Goal: Use online tool/utility

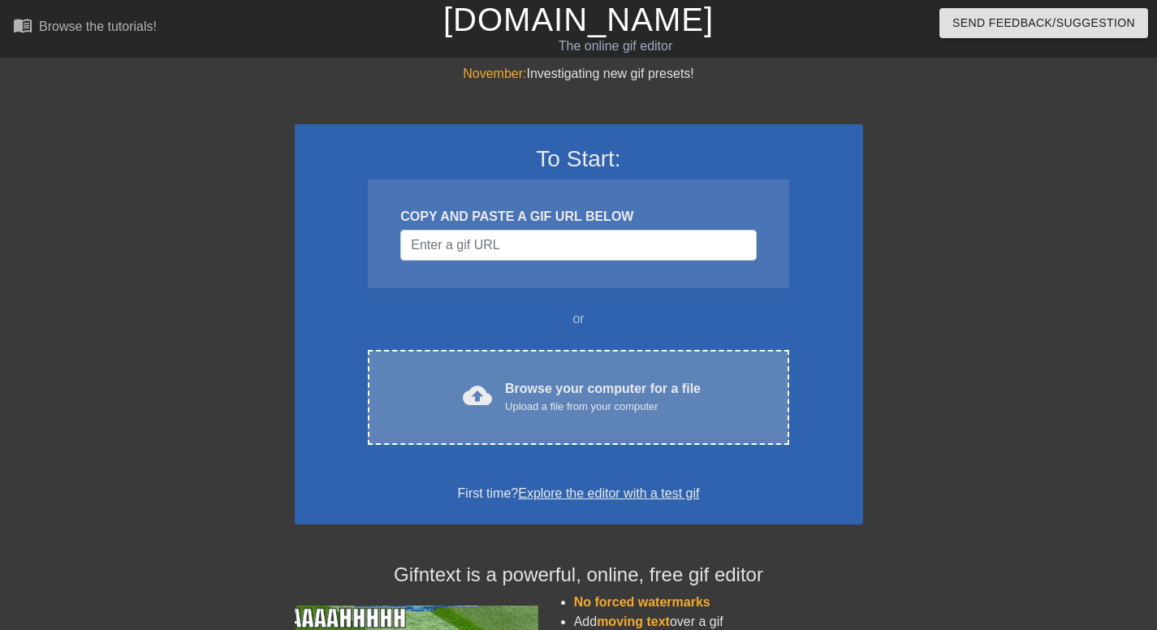
click at [562, 400] on div "Upload a file from your computer" at bounding box center [603, 407] width 196 height 16
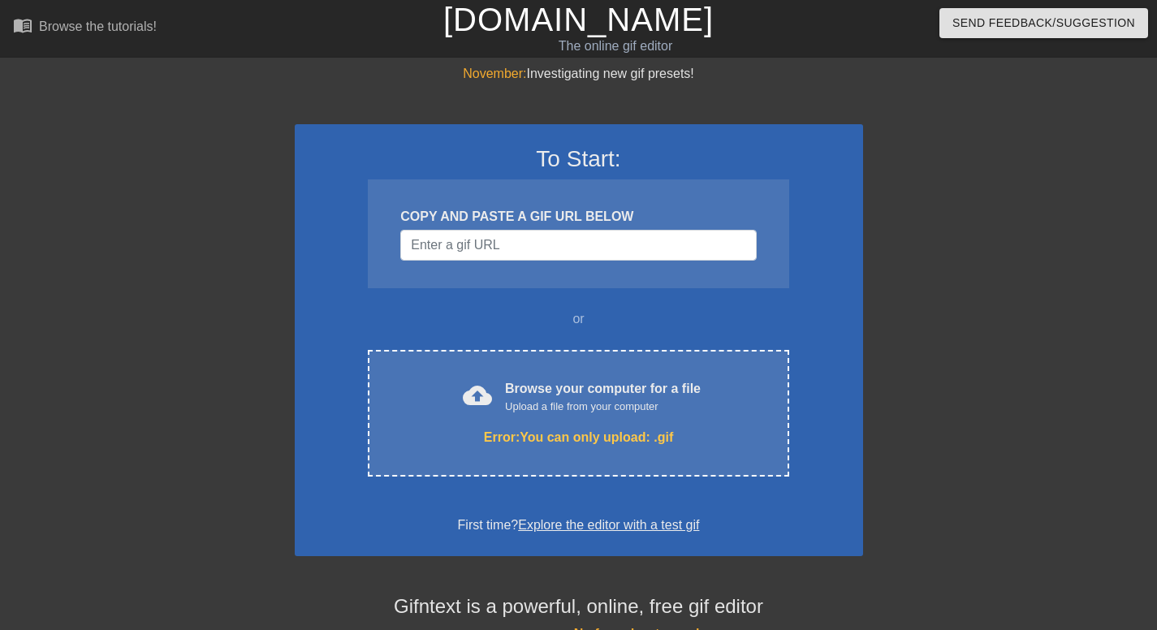
click at [911, 380] on div at bounding box center [1005, 307] width 244 height 487
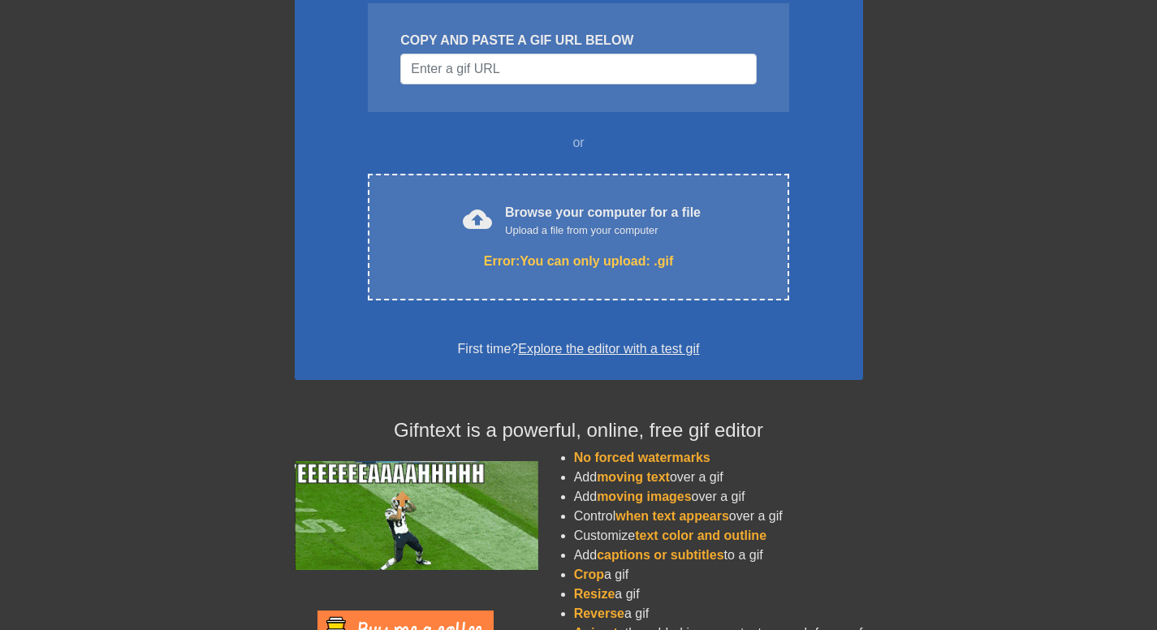
scroll to position [138, 0]
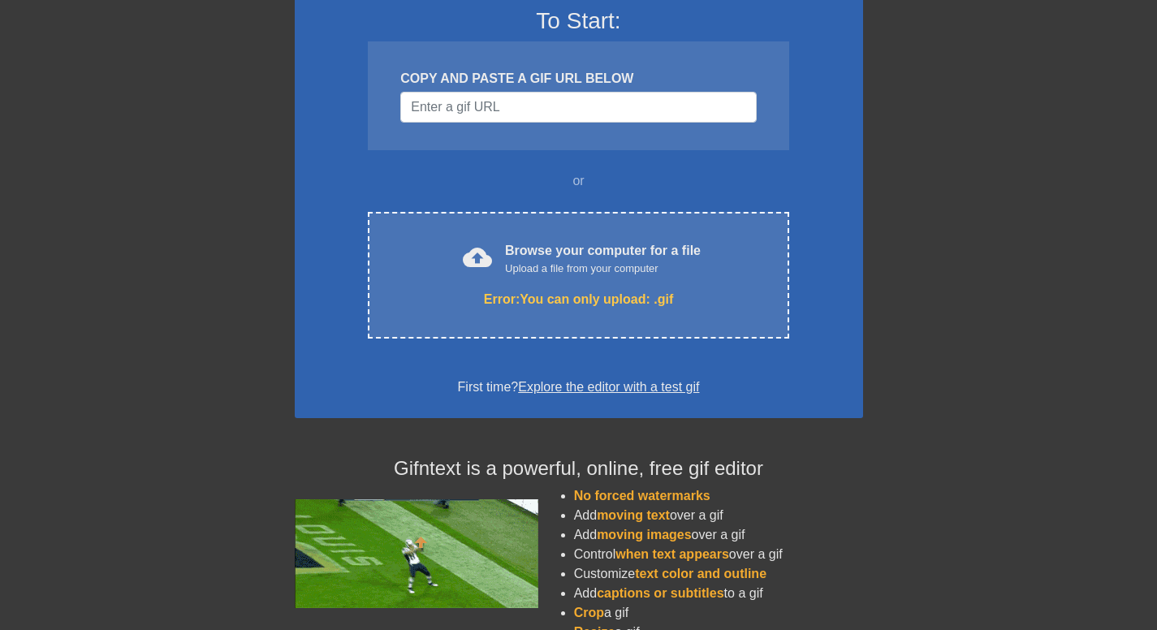
click at [654, 382] on link "Explore the editor with a test gif" at bounding box center [608, 387] width 181 height 14
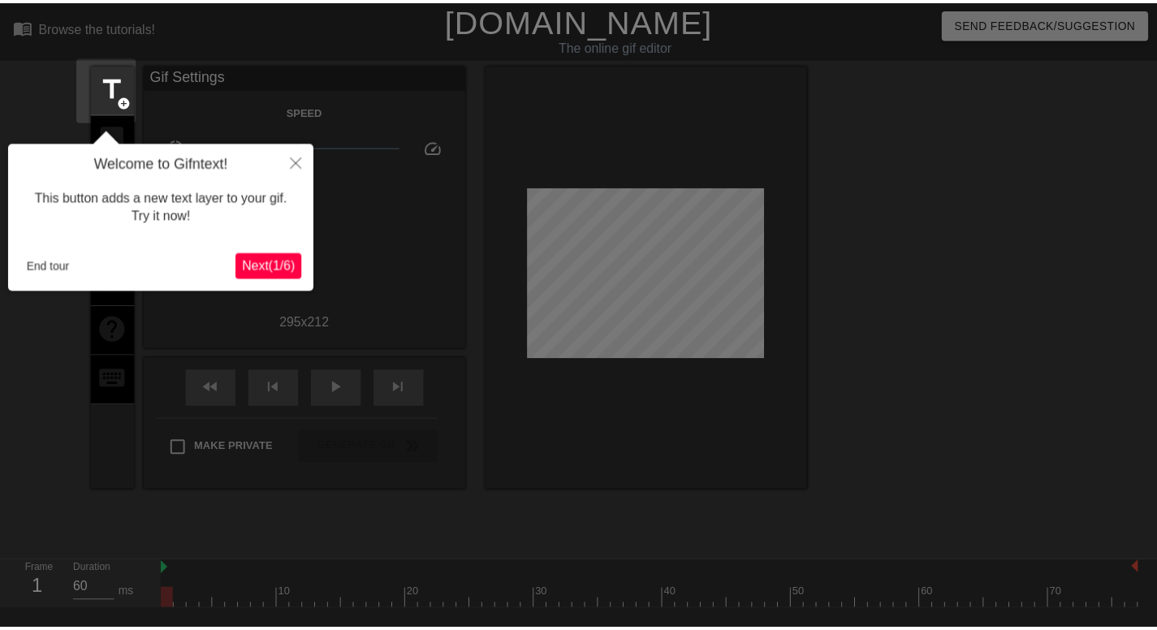
scroll to position [40, 0]
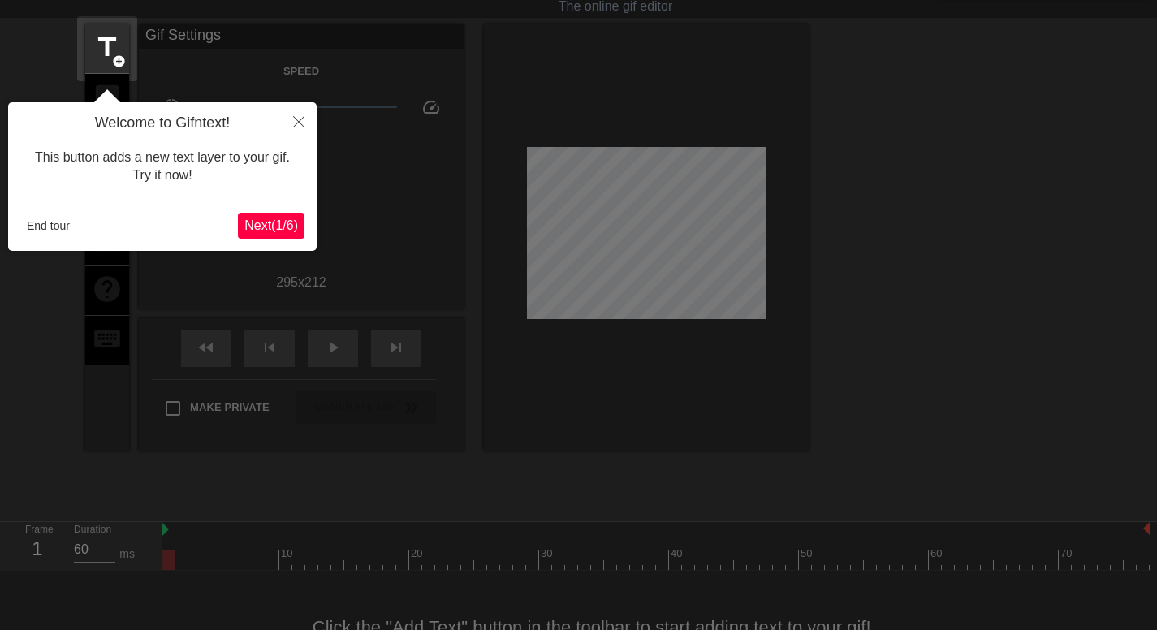
click at [276, 220] on span "Next ( 1 / 6 )" at bounding box center [271, 225] width 54 height 14
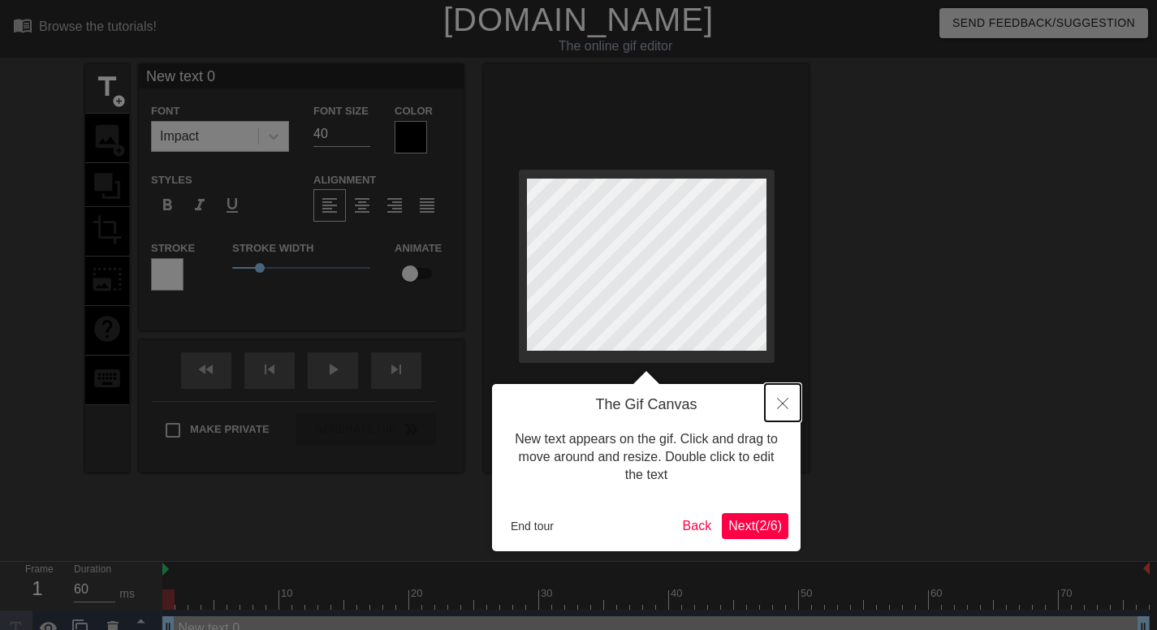
click at [783, 401] on icon "Close" at bounding box center [782, 403] width 11 height 11
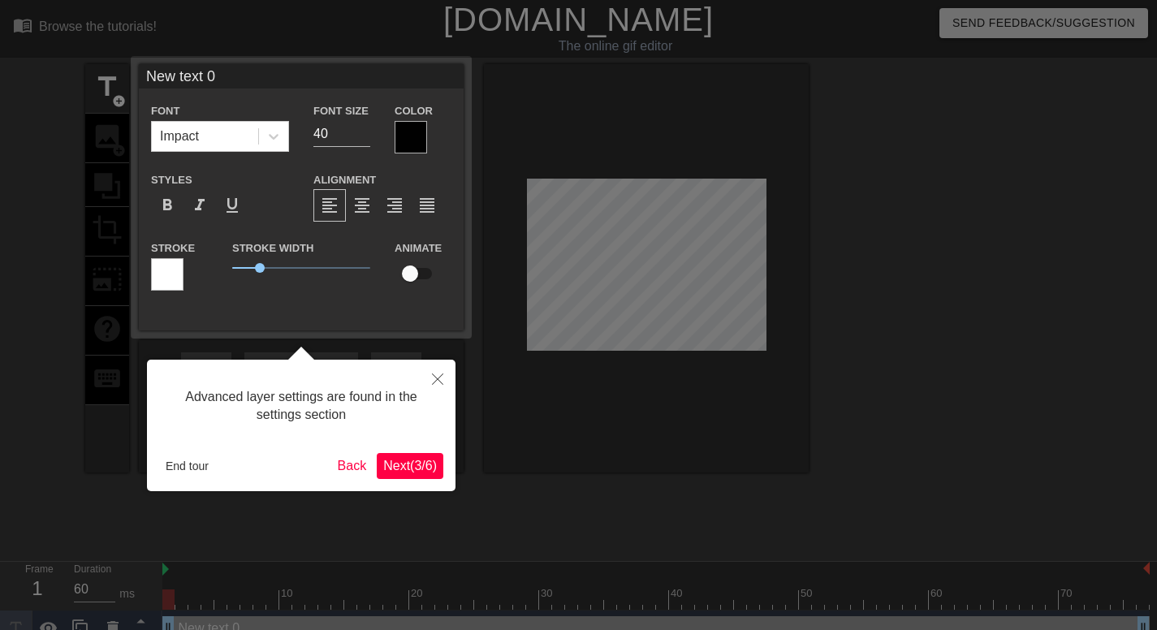
scroll to position [20, 0]
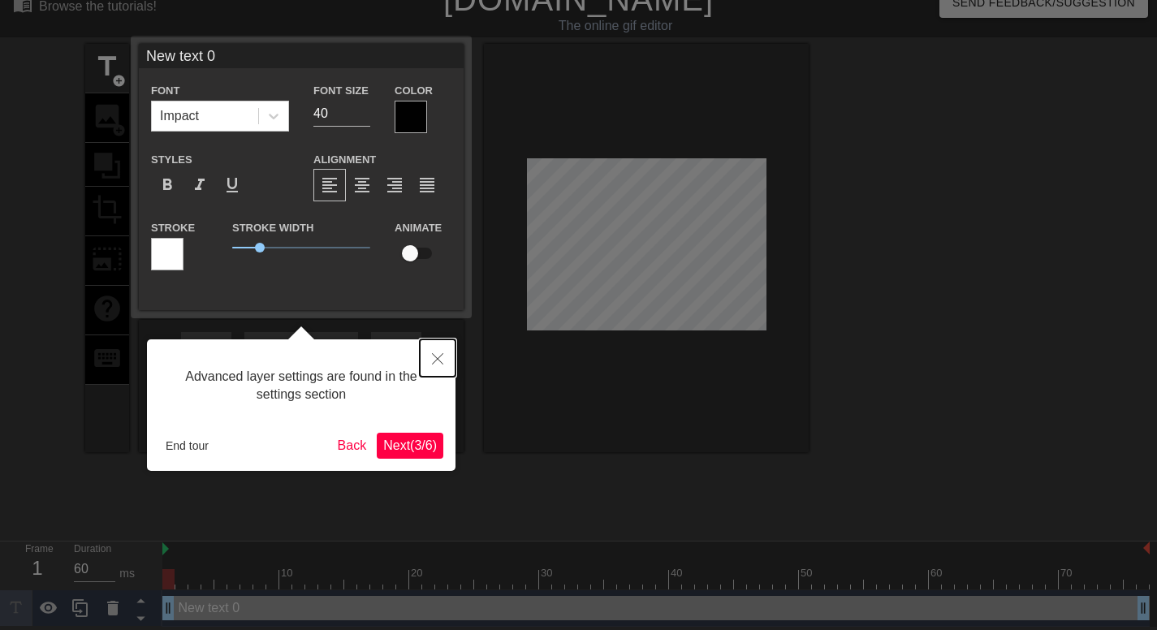
click at [438, 353] on button "Close" at bounding box center [438, 357] width 36 height 37
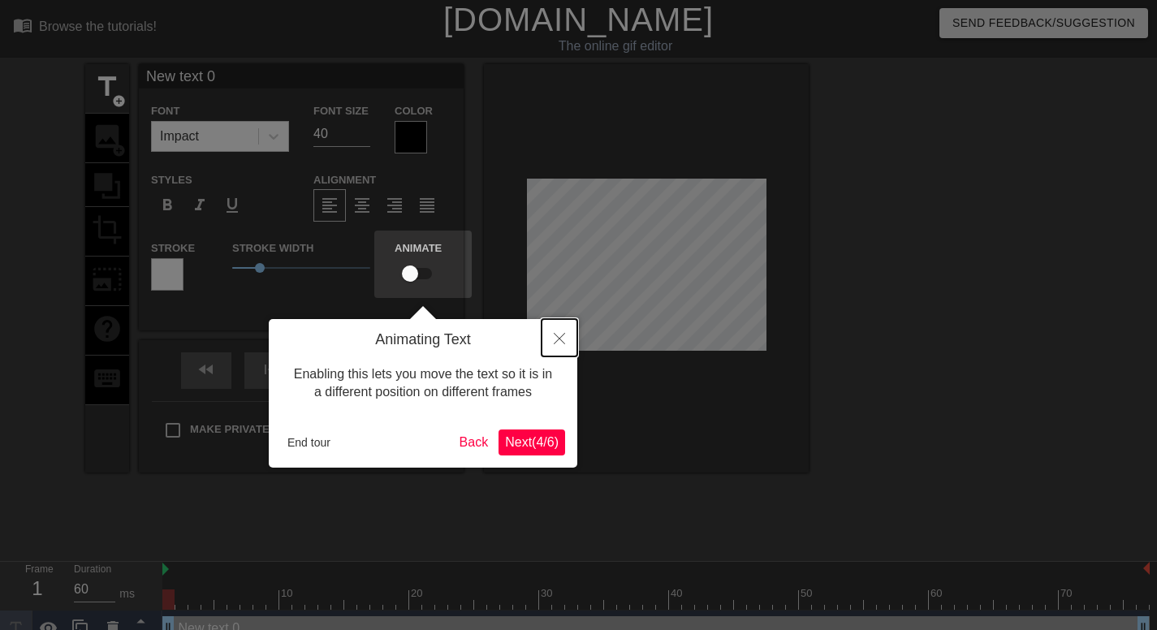
click at [561, 335] on icon "Close" at bounding box center [559, 338] width 11 height 11
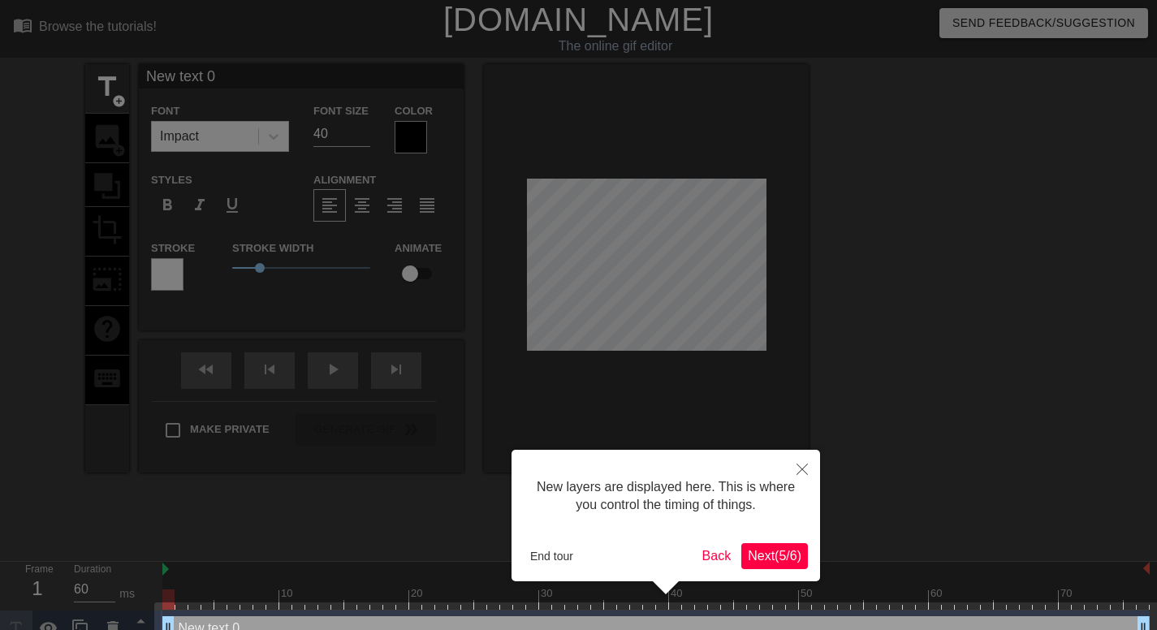
scroll to position [32, 0]
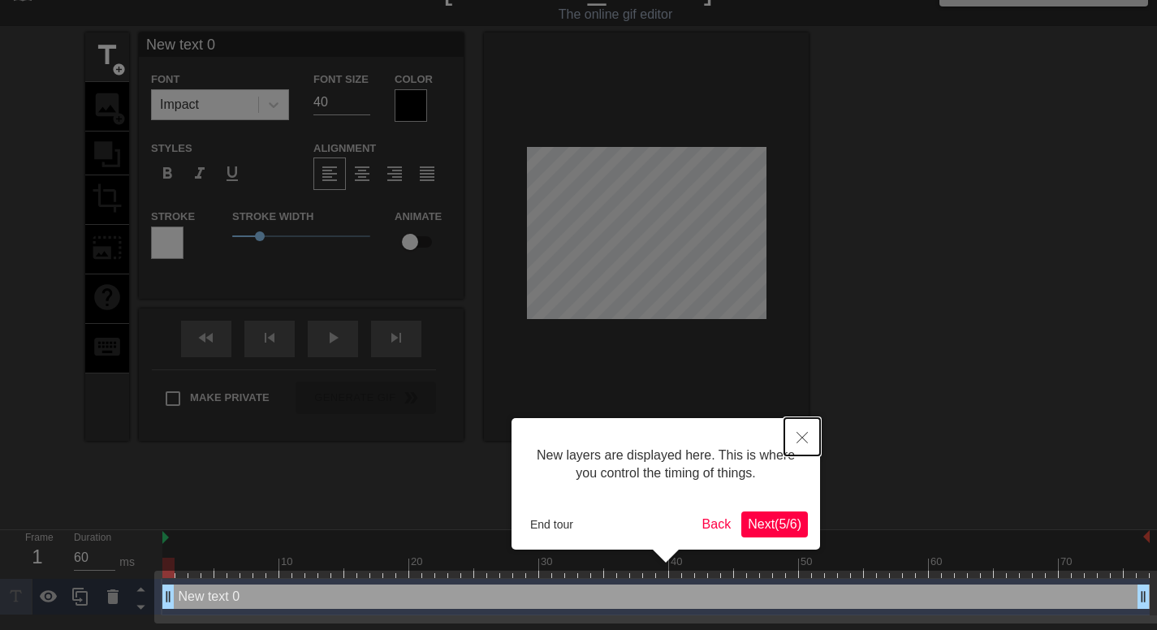
click at [804, 436] on icon "Close" at bounding box center [802, 437] width 11 height 11
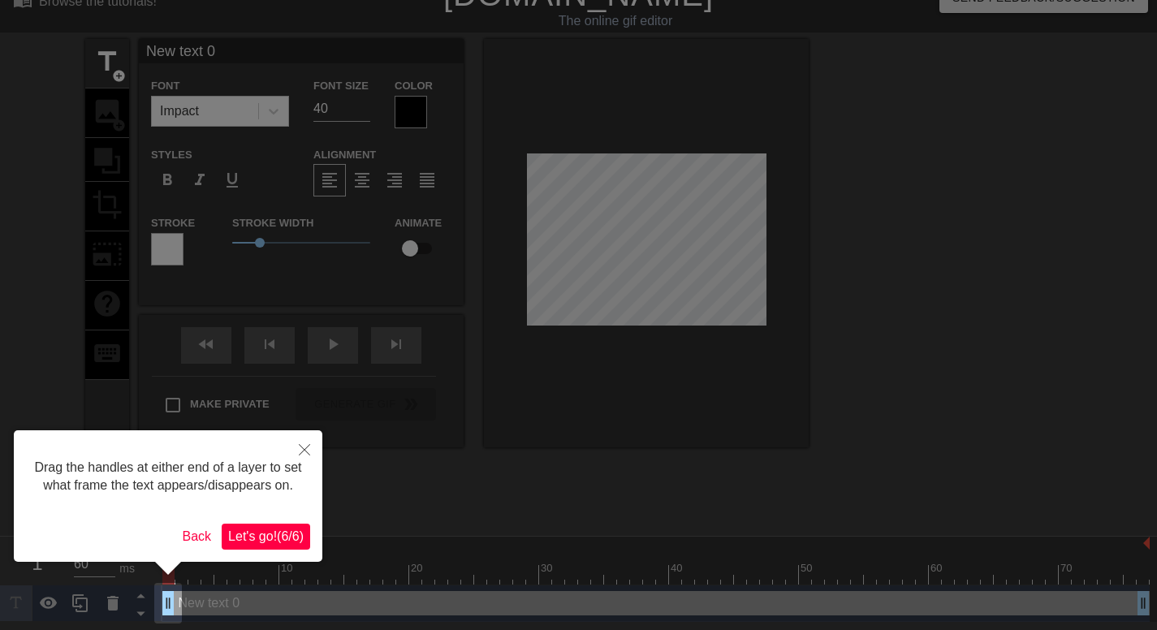
scroll to position [0, 0]
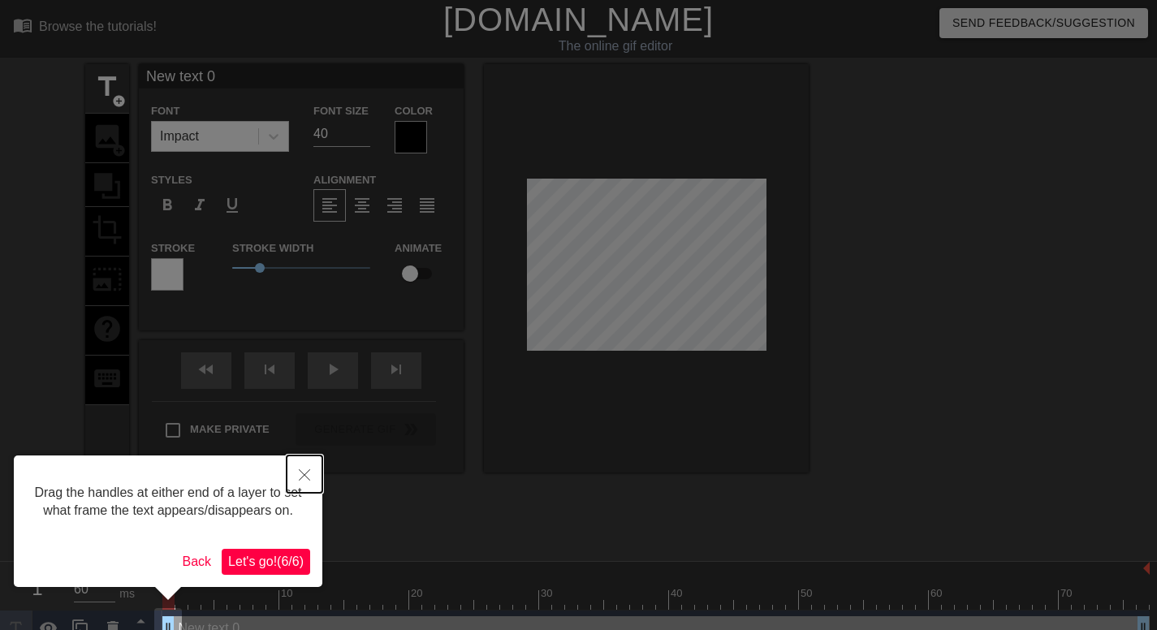
click at [304, 474] on icon "Close" at bounding box center [304, 474] width 11 height 11
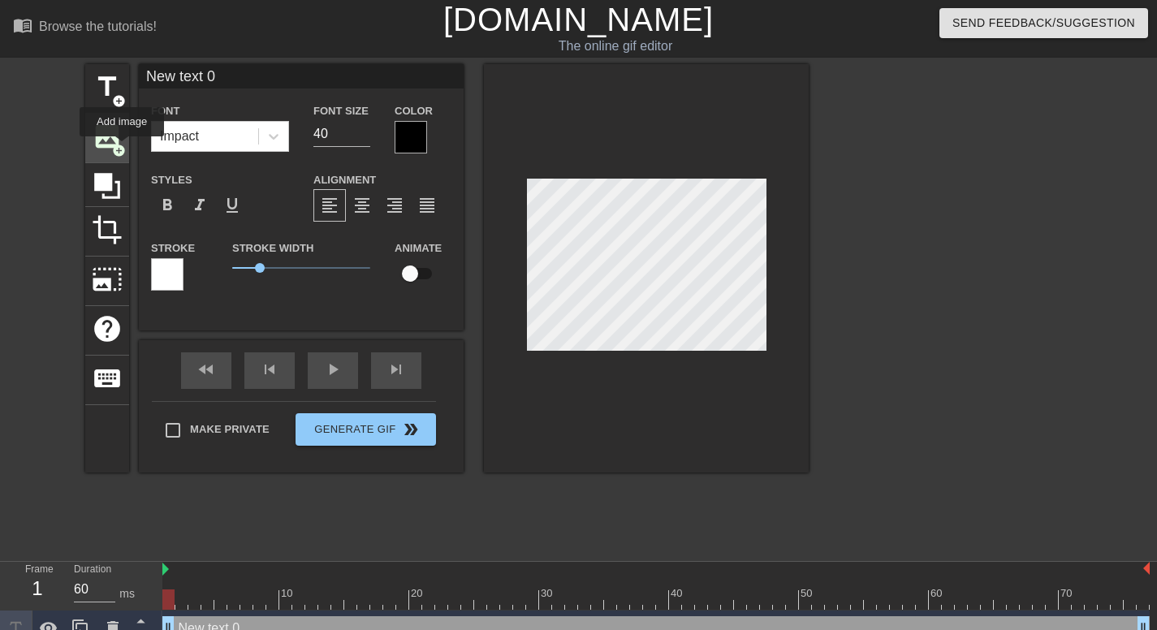
click at [122, 148] on span "add_circle" at bounding box center [119, 151] width 14 height 14
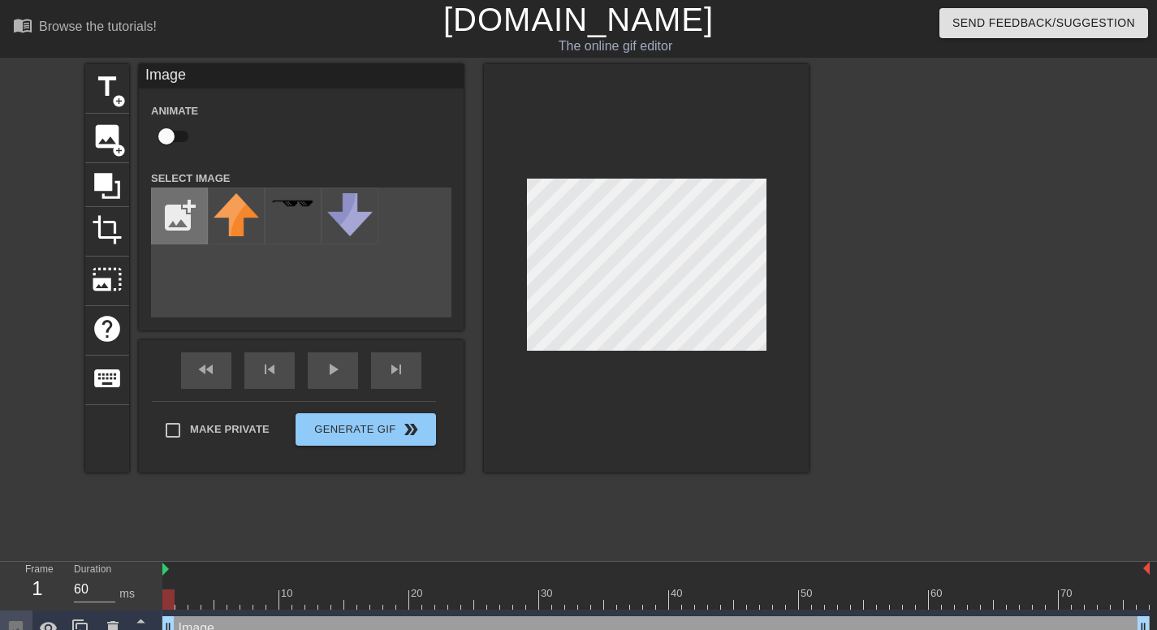
click at [184, 215] on input "file" at bounding box center [179, 215] width 55 height 55
type input "C:\fakepath\H4nUqdNomOWzJfoIa6.webp"
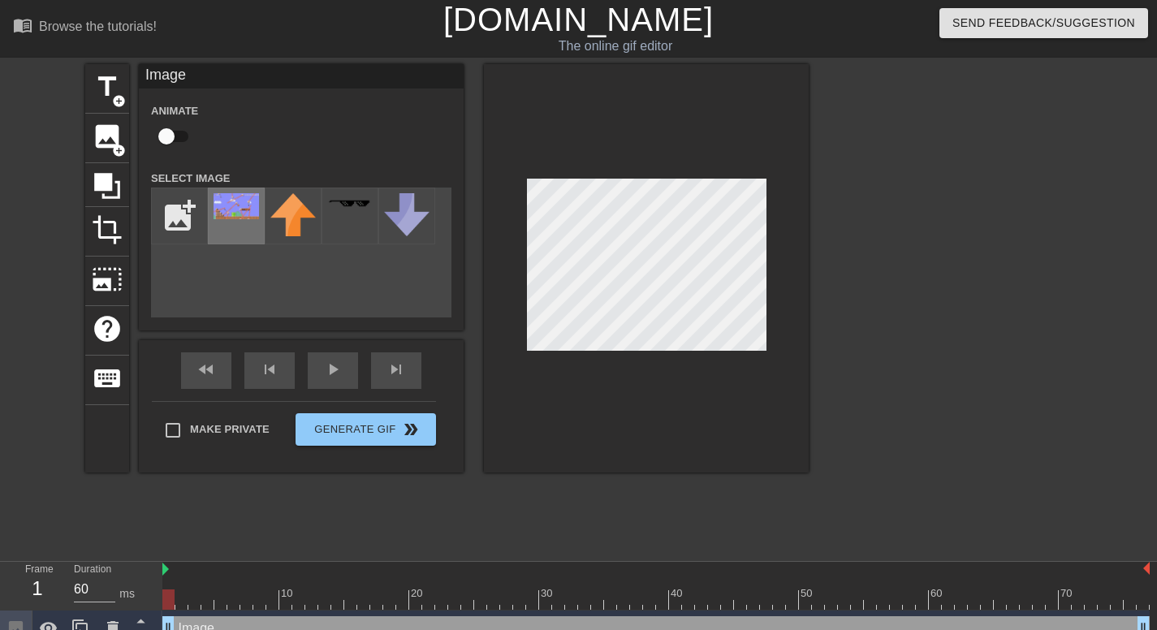
click at [241, 214] on img at bounding box center [236, 206] width 45 height 26
click at [106, 90] on span "title" at bounding box center [107, 86] width 31 height 31
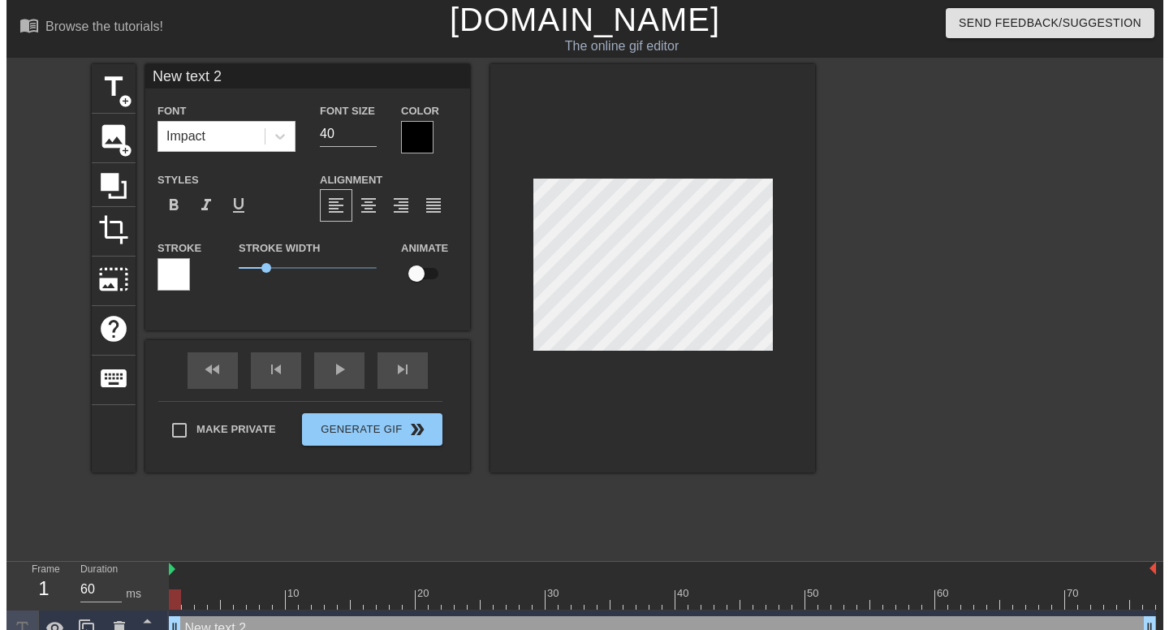
scroll to position [2, 4]
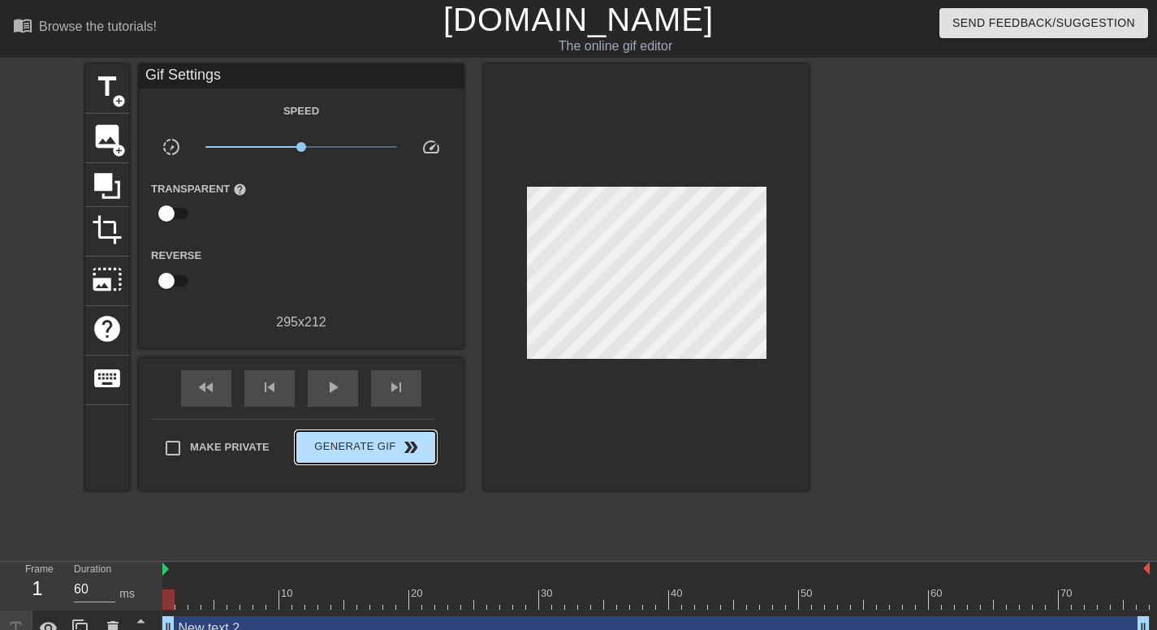
click at [355, 428] on div "Make Private Generate Gif double_arrow" at bounding box center [294, 451] width 284 height 64
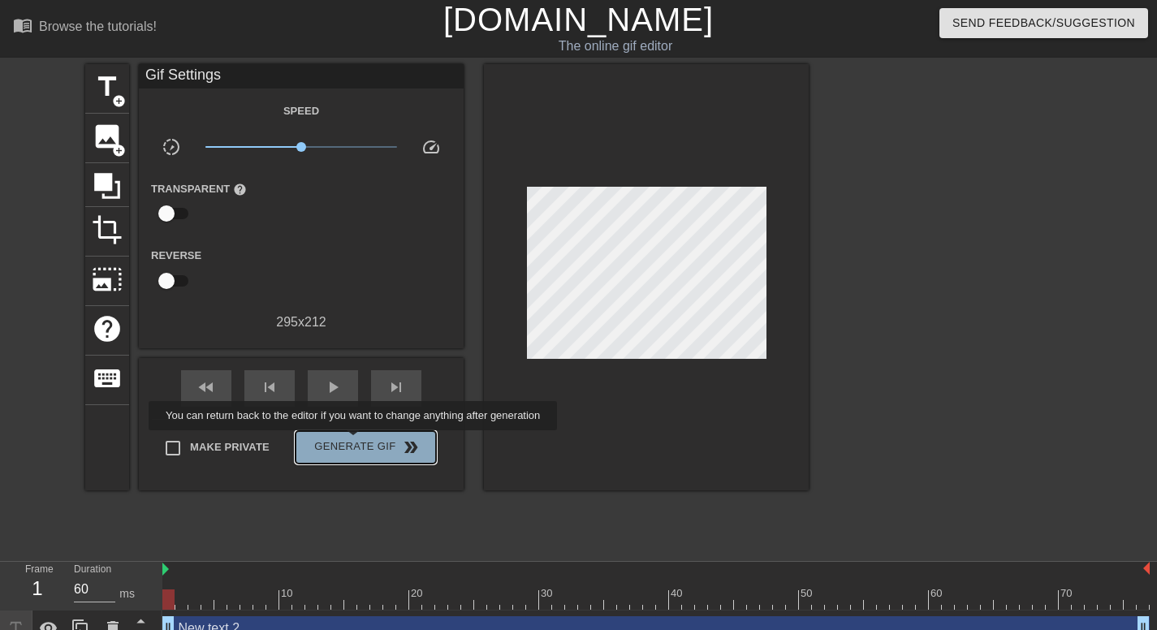
click at [355, 442] on span "Generate Gif double_arrow" at bounding box center [365, 447] width 127 height 19
